Goal: Transaction & Acquisition: Obtain resource

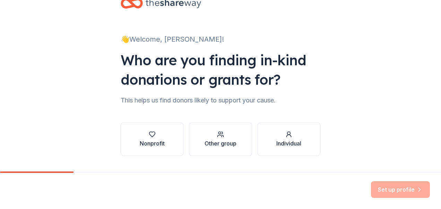
scroll to position [39, 0]
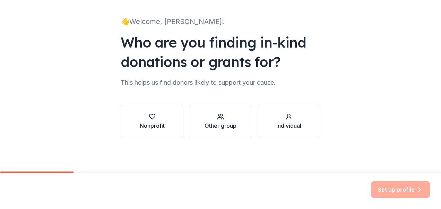
click at [128, 132] on button "Nonprofit" at bounding box center [152, 121] width 63 height 33
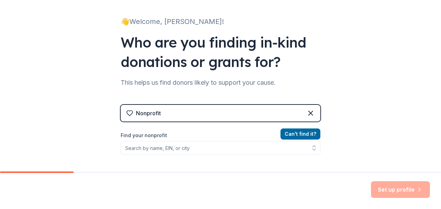
click at [312, 112] on div "Nonprofit" at bounding box center [221, 113] width 200 height 17
click at [307, 114] on icon at bounding box center [311, 113] width 8 height 8
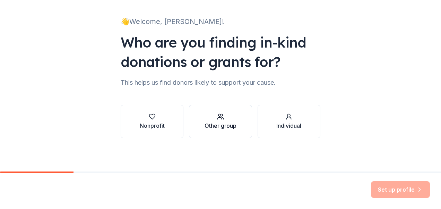
click at [235, 119] on button "Other group" at bounding box center [220, 121] width 63 height 33
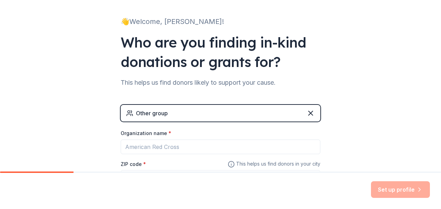
click at [235, 119] on div "Other group" at bounding box center [221, 113] width 200 height 17
drag, startPoint x: 233, startPoint y: 123, endPoint x: 312, endPoint y: 90, distance: 86.1
click at [312, 90] on div "👋 Welcome, Mariah! Who are you finding in-kind donations or grants for? This he…" at bounding box center [221, 96] width 222 height 270
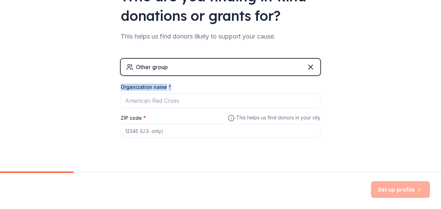
scroll to position [88, 0]
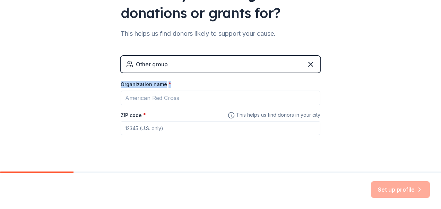
click at [145, 89] on div "Organization name *" at bounding box center [221, 86] width 200 height 10
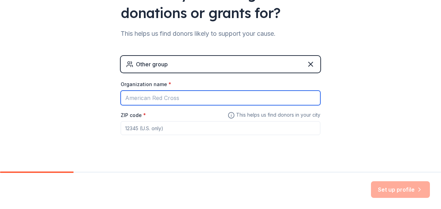
click at [143, 97] on input "Organization name *" at bounding box center [221, 98] width 200 height 15
type input "{"
type input "Putnam Classical Academy"
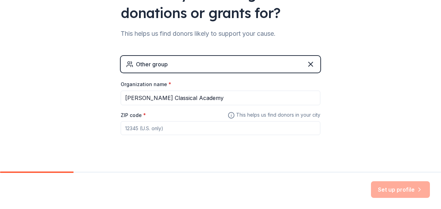
click at [132, 124] on input "ZIP code *" at bounding box center [221, 128] width 200 height 14
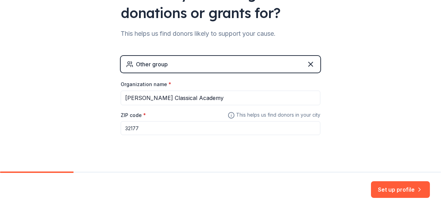
type input "32177"
click at [397, 188] on button "Set up profile" at bounding box center [400, 189] width 59 height 17
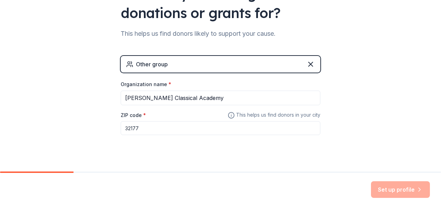
click at [397, 188] on div "Set up profile" at bounding box center [400, 189] width 59 height 17
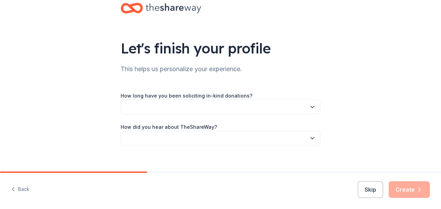
scroll to position [24, 0]
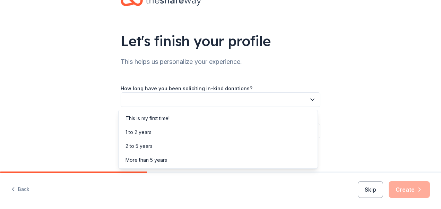
click at [229, 97] on button "button" at bounding box center [221, 99] width 200 height 15
click at [192, 118] on div "This is my first time!" at bounding box center [218, 118] width 196 height 14
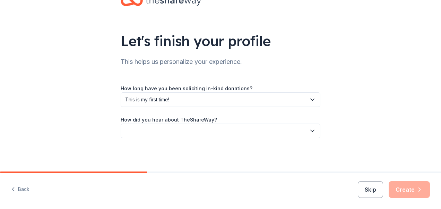
click at [192, 118] on label "How did you hear about TheShareWay?" at bounding box center [169, 119] width 96 height 7
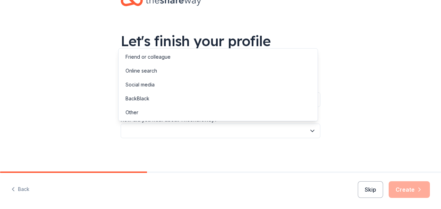
click at [188, 124] on button "button" at bounding box center [221, 130] width 200 height 15
click at [148, 68] on div "Online search" at bounding box center [142, 71] width 32 height 8
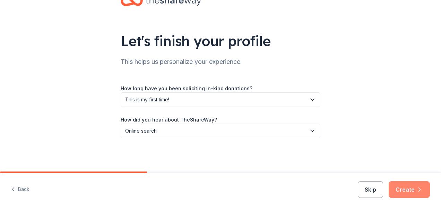
click at [423, 183] on button "Create" at bounding box center [409, 189] width 41 height 17
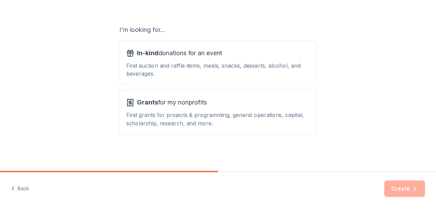
scroll to position [109, 0]
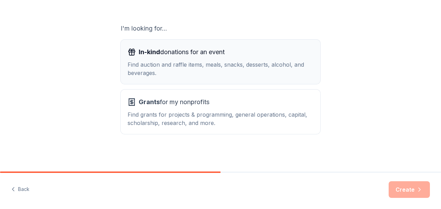
click at [244, 62] on div "Find auction and raffle items, meals, snacks, desserts, alcohol, and beverages." at bounding box center [221, 68] width 186 height 17
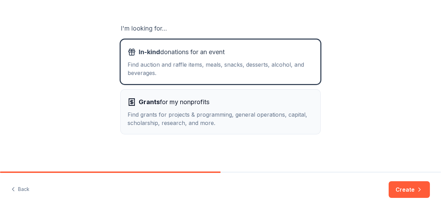
click at [240, 89] on button "Grants for my nonprofits Find grants for projects & programming, general operat…" at bounding box center [221, 111] width 200 height 44
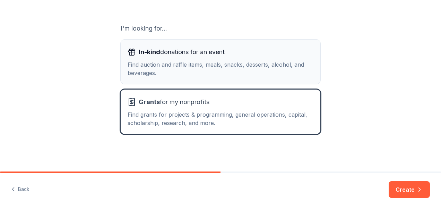
click at [241, 69] on div "Find auction and raffle items, meals, snacks, desserts, alcohol, and beverages." at bounding box center [221, 68] width 186 height 17
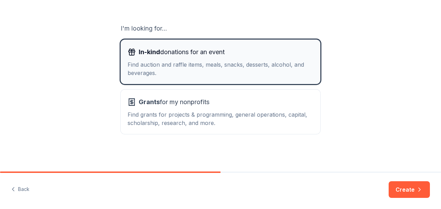
click at [241, 69] on div "Find auction and raffle items, meals, snacks, desserts, alcohol, and beverages." at bounding box center [221, 68] width 186 height 17
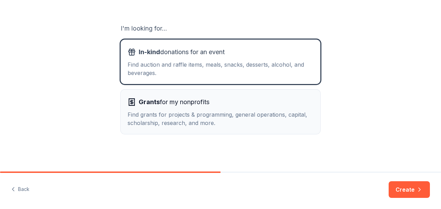
click at [256, 114] on div "Find grants for projects & programming, general operations, capital, scholarshi…" at bounding box center [221, 118] width 186 height 17
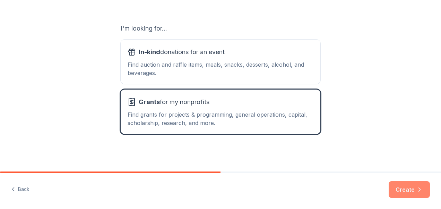
click at [413, 188] on button "Create" at bounding box center [409, 189] width 41 height 17
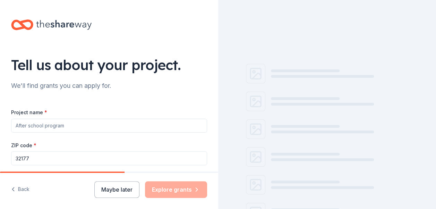
click at [408, 183] on div at bounding box center [327, 104] width 218 height 209
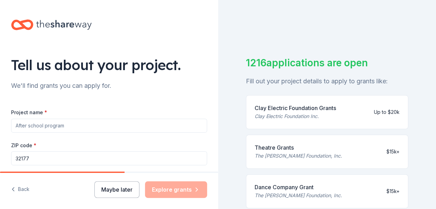
click at [111, 189] on button "Maybe later" at bounding box center [116, 189] width 45 height 17
click at [108, 191] on button "Maybe later" at bounding box center [116, 189] width 45 height 17
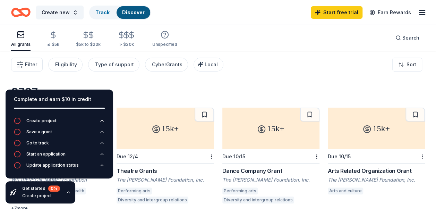
click at [192, 97] on div "3707 results" at bounding box center [218, 92] width 414 height 14
drag, startPoint x: 23, startPoint y: 64, endPoint x: 76, endPoint y: 63, distance: 52.7
click at [76, 63] on div "Filter Eligibility Type of support CyberGrants Local" at bounding box center [117, 65] width 212 height 14
click at [124, 63] on div "Type of support" at bounding box center [114, 64] width 39 height 8
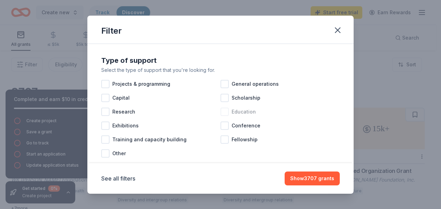
click at [226, 111] on div at bounding box center [225, 112] width 8 height 8
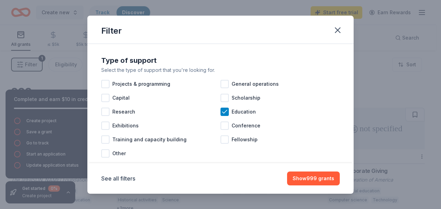
scroll to position [14, 0]
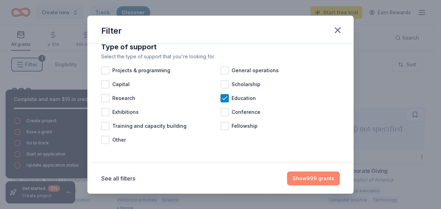
click at [306, 183] on button "Show 999 grants" at bounding box center [313, 178] width 53 height 14
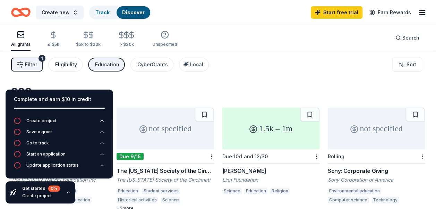
click at [52, 65] on button "Eligibility" at bounding box center [65, 65] width 34 height 14
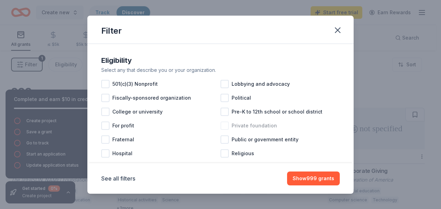
drag, startPoint x: 232, startPoint y: 110, endPoint x: 228, endPoint y: 122, distance: 12.3
click at [228, 123] on div "501(c)(3) Nonprofit Lobbying and advocacy Fiscally-sponsored organization Polit…" at bounding box center [220, 132] width 239 height 111
click at [228, 122] on div "Private foundation" at bounding box center [280, 126] width 119 height 14
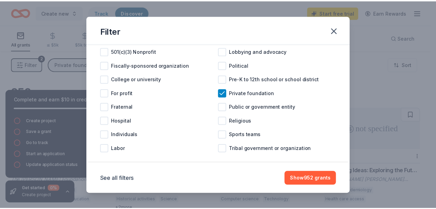
scroll to position [41, 0]
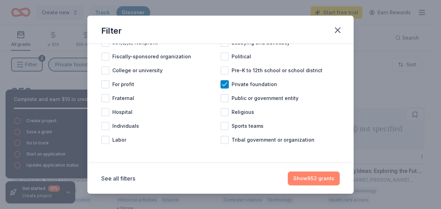
click at [309, 176] on button "Show 952 grants" at bounding box center [314, 178] width 52 height 14
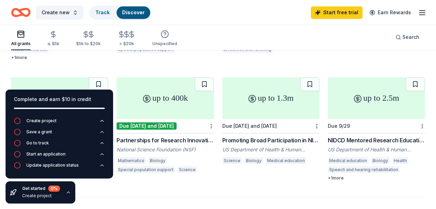
scroll to position [526, 0]
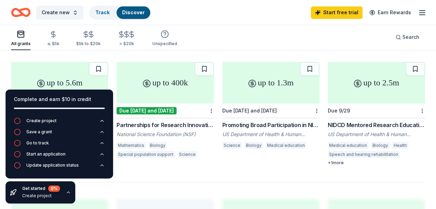
click at [20, 7] on icon "Home" at bounding box center [20, 12] width 19 height 16
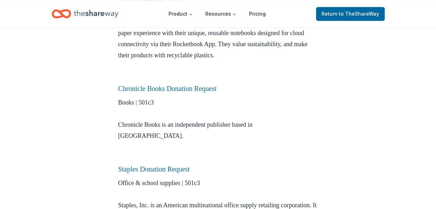
scroll to position [469, 0]
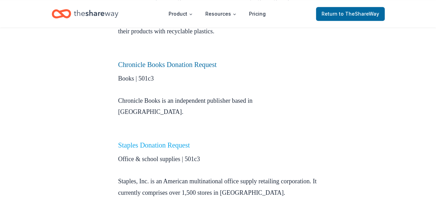
click at [168, 141] on link "Staples Donation Request" at bounding box center [154, 145] width 72 height 8
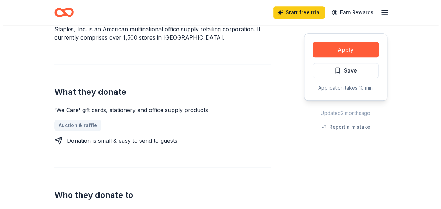
scroll to position [223, 0]
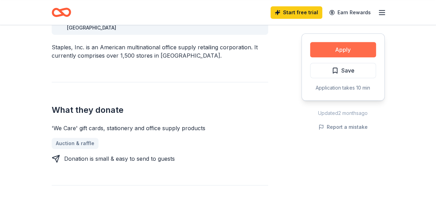
click at [330, 53] on button "Apply" at bounding box center [343, 49] width 66 height 15
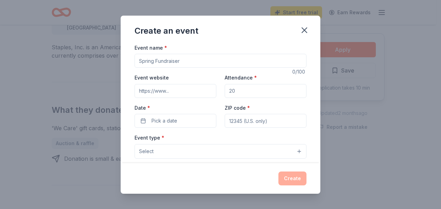
click at [189, 65] on input "Event name *" at bounding box center [221, 61] width 172 height 14
type input "Back TO Scho"
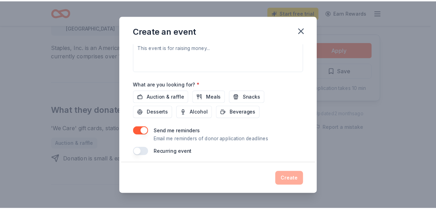
scroll to position [210, 0]
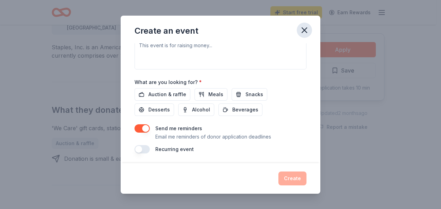
click at [301, 33] on icon "button" at bounding box center [305, 30] width 10 height 10
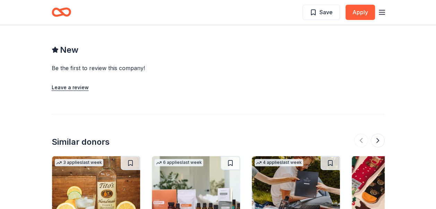
scroll to position [0, 0]
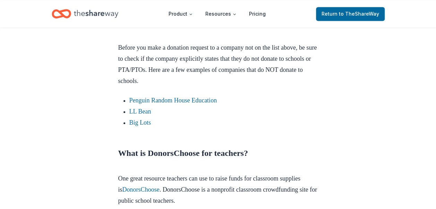
scroll to position [1833, 0]
